Goal: Entertainment & Leisure: Consume media (video, audio)

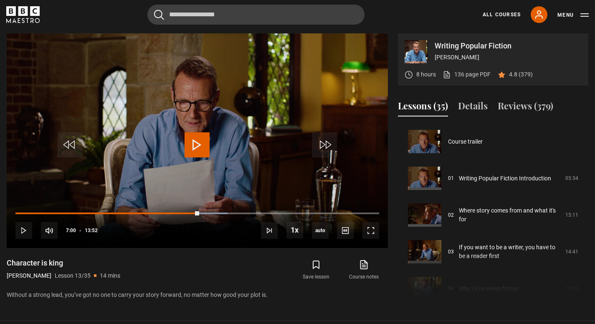
scroll to position [571, 0]
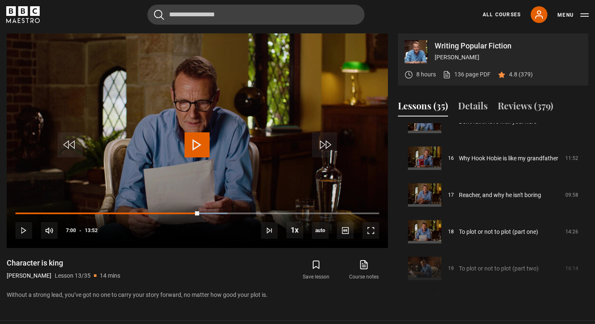
click at [198, 142] on span "Video Player" at bounding box center [196, 144] width 25 height 25
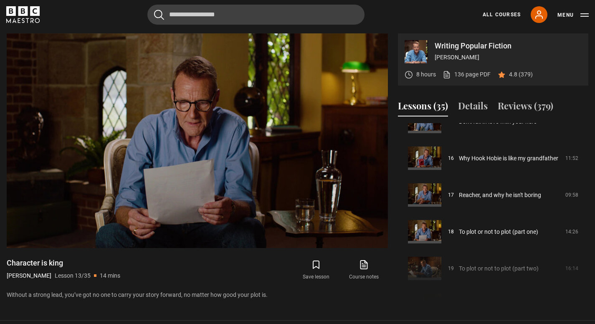
click at [492, 303] on div "Course trailer 01 Writing Popular Fiction Introduction 05:34 02 Where story com…" at bounding box center [493, 213] width 190 height 180
click at [490, 305] on section "Writing Popular Fiction [PERSON_NAME] 8 hours 136 page PDF (opens in new tab) 4…" at bounding box center [297, 160] width 595 height 321
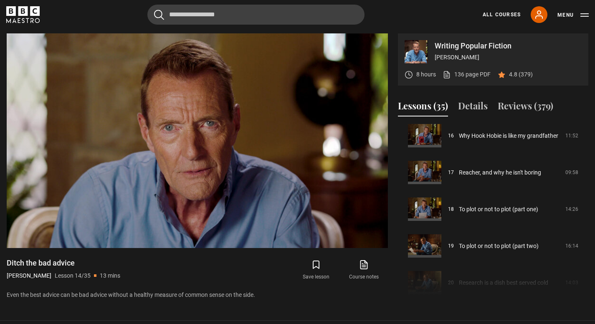
scroll to position [594, 0]
click at [482, 264] on div "Course trailer 01 Writing Popular Fiction Introduction 05:34 02 Where story com…" at bounding box center [493, 213] width 190 height 180
click at [495, 272] on div "Course trailer 01 Writing Popular Fiction Introduction 05:34 02 Where story com…" at bounding box center [493, 213] width 190 height 180
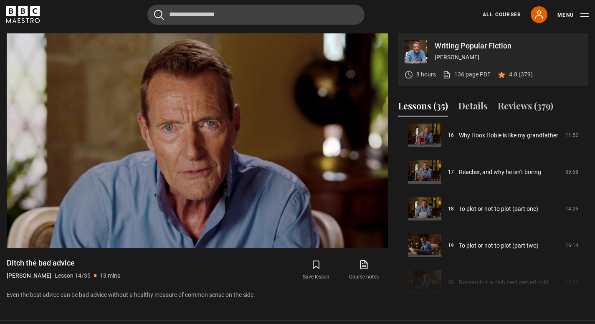
click at [477, 256] on div "Course trailer 01 Writing Popular Fiction Introduction 05:34 02 Where story com…" at bounding box center [493, 213] width 190 height 180
click at [515, 301] on div "Course trailer 01 Writing Popular Fiction Introduction 05:34 02 Where story com…" at bounding box center [493, 213] width 190 height 180
click at [232, 76] on video "Video Player" at bounding box center [197, 140] width 381 height 215
